Goal: Information Seeking & Learning: Learn about a topic

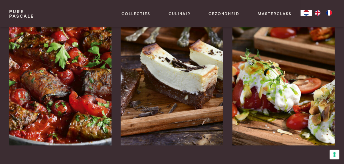
scroll to position [798, 0]
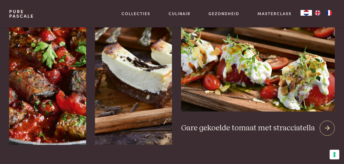
click at [283, 97] on img at bounding box center [258, 43] width 154 height 138
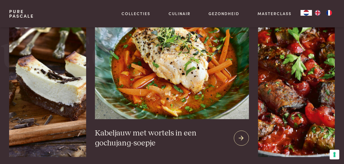
scroll to position [940, 0]
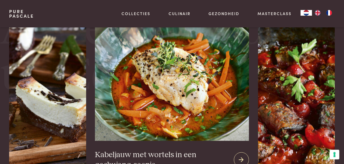
click at [184, 94] on img at bounding box center [172, 74] width 154 height 133
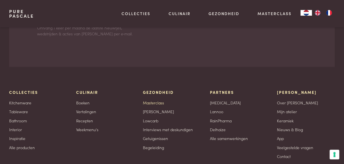
scroll to position [1269, 0]
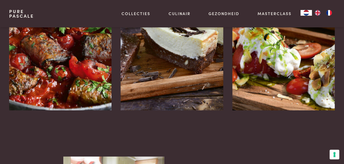
scroll to position [798, 0]
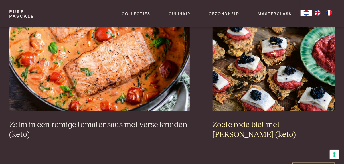
scroll to position [998, 0]
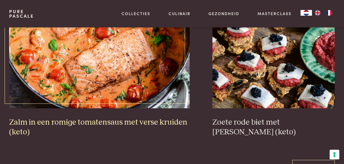
click at [97, 64] on img at bounding box center [99, 51] width 181 height 114
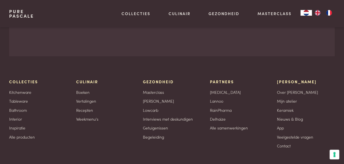
scroll to position [0, 0]
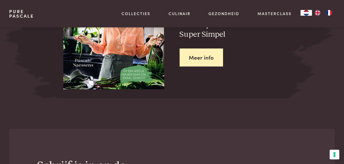
scroll to position [798, 0]
